Goal: Find specific page/section: Find specific page/section

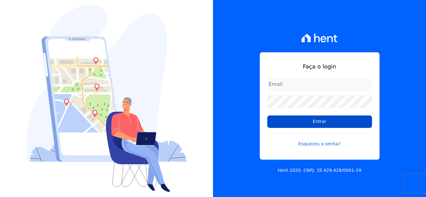
type input "[EMAIL_ADDRESS][DOMAIN_NAME]"
click at [328, 122] on input "Entrar" at bounding box center [319, 122] width 105 height 12
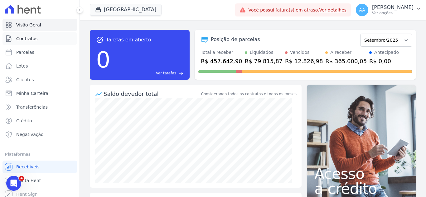
click at [46, 41] on link "Contratos" at bounding box center [39, 38] width 74 height 12
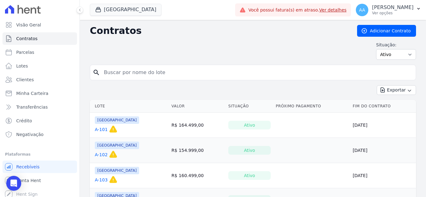
click at [156, 69] on input "search" at bounding box center [256, 72] width 313 height 12
paste input "Afrânio dos santos Araújo Junior"
drag, startPoint x: 194, startPoint y: 78, endPoint x: 98, endPoint y: 83, distance: 95.5
click at [98, 83] on form "search Afrânio dos santos Araújo Junior" at bounding box center [253, 75] width 326 height 21
type input "E 501"
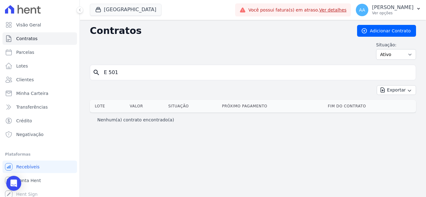
click at [109, 71] on input "E 501" at bounding box center [256, 72] width 313 height 12
type input "E-501"
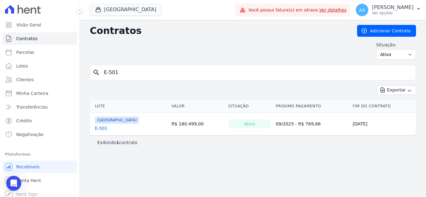
click at [169, 127] on td "R$ 180.499,00" at bounding box center [197, 124] width 57 height 23
click at [228, 123] on div "Ativo" at bounding box center [249, 124] width 42 height 9
click at [99, 128] on link "E-501" at bounding box center [101, 128] width 13 height 6
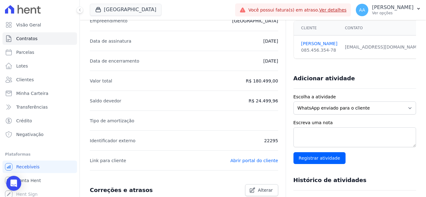
scroll to position [125, 0]
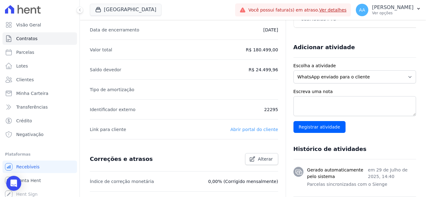
click at [249, 128] on link "Abrir portal do cliente" at bounding box center [254, 129] width 48 height 5
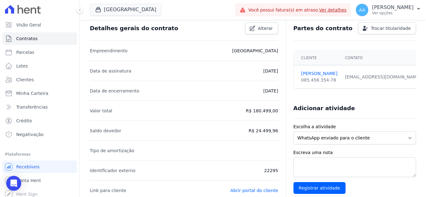
scroll to position [62, 0]
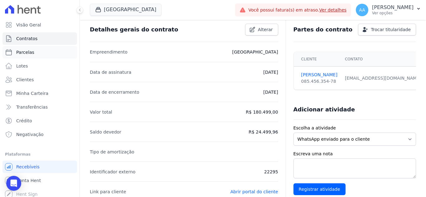
click at [35, 58] on link "Parcelas" at bounding box center [39, 52] width 74 height 12
select select
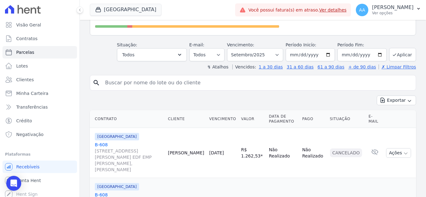
scroll to position [125, 0]
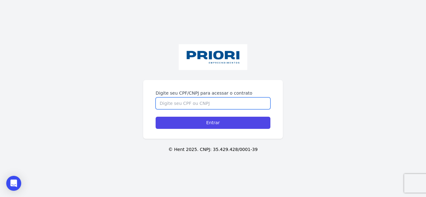
click at [171, 103] on input "Digite seu CPF/CNPJ para acessar o contrato" at bounding box center [213, 104] width 115 height 12
click at [174, 106] on input "Digite seu CPF/CNPJ para acessar o contrato" at bounding box center [213, 104] width 115 height 12
